Goal: Go to known website: Access a specific website the user already knows

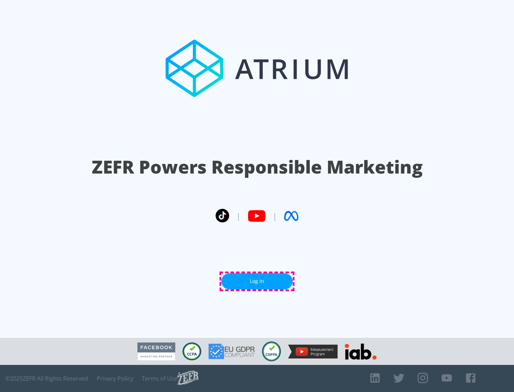
click at [257, 281] on link "Log In" at bounding box center [256, 282] width 71 height 16
